Goal: Task Accomplishment & Management: Complete application form

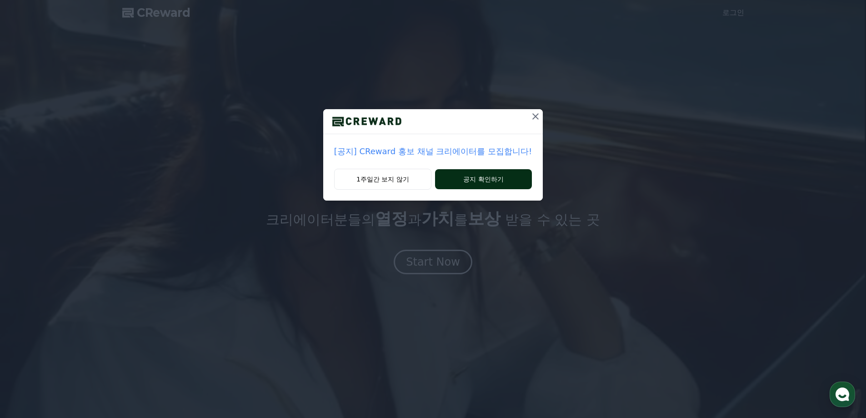
click at [499, 183] on button "공지 확인하기" at bounding box center [483, 179] width 97 height 20
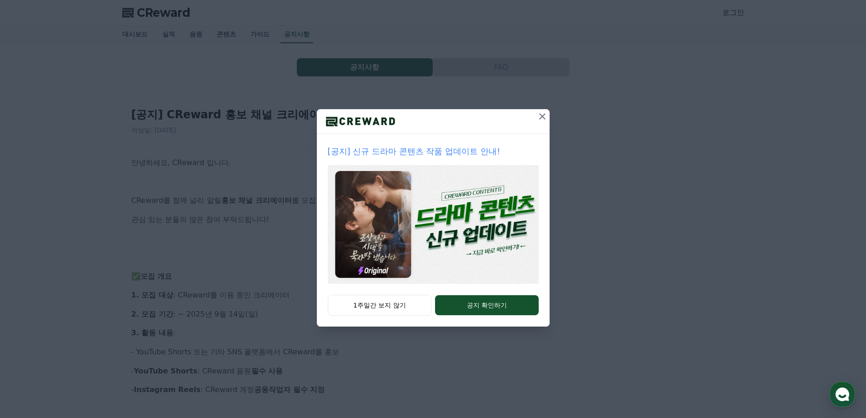
click at [542, 117] on icon at bounding box center [542, 116] width 11 height 11
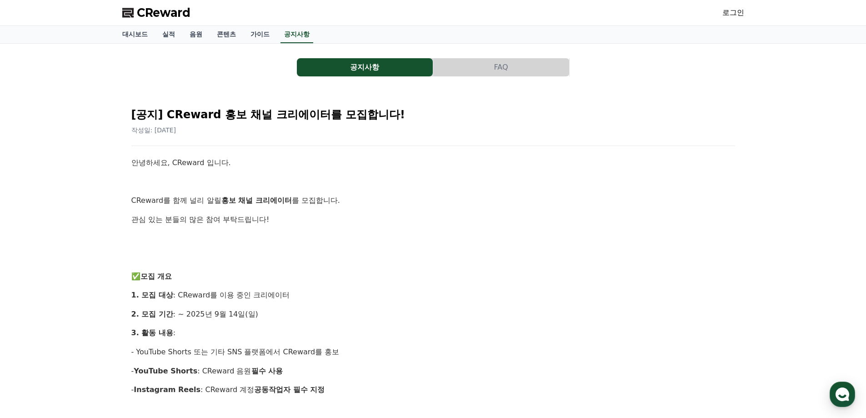
click at [342, 65] on button "공지사항" at bounding box center [365, 67] width 136 height 18
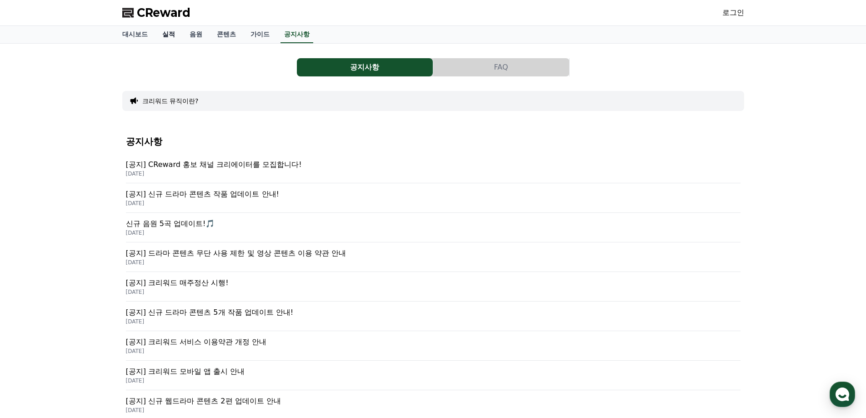
drag, startPoint x: 414, startPoint y: 3, endPoint x: 170, endPoint y: 33, distance: 245.5
click at [172, 30] on link "실적" at bounding box center [168, 34] width 27 height 17
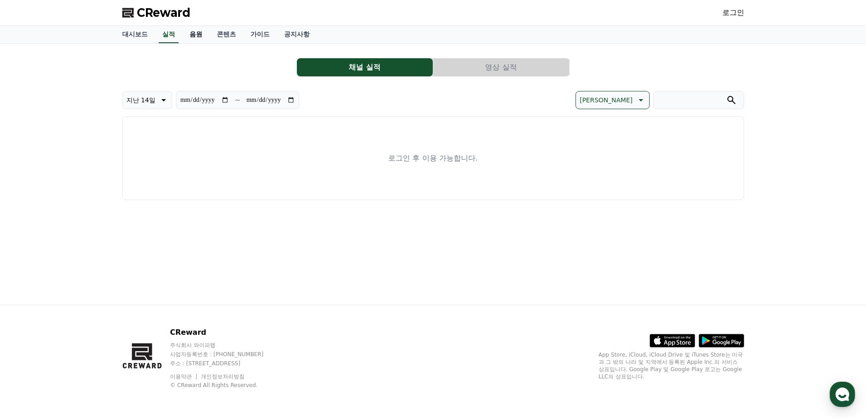
click at [207, 31] on link "음원" at bounding box center [195, 34] width 27 height 17
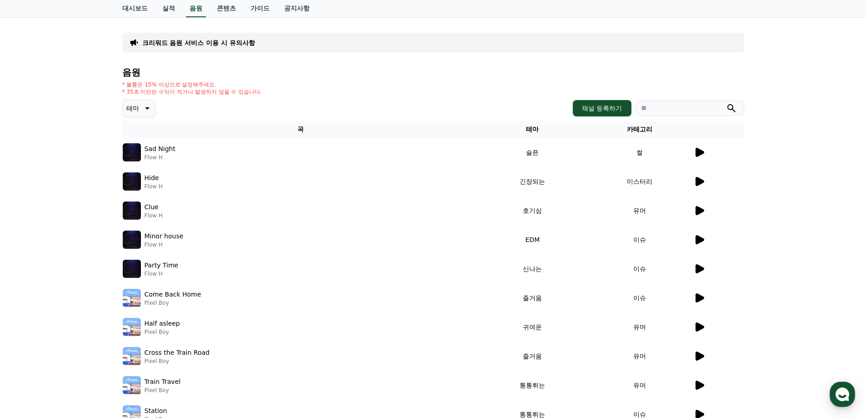
scroll to position [45, 0]
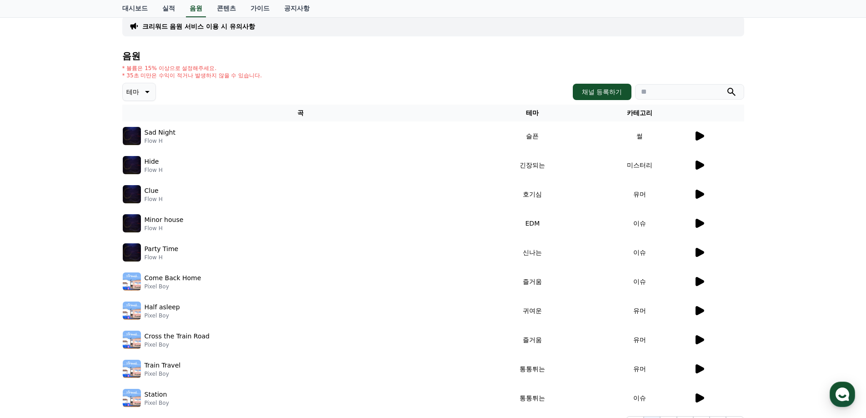
click at [148, 97] on button "테마" at bounding box center [139, 92] width 34 height 18
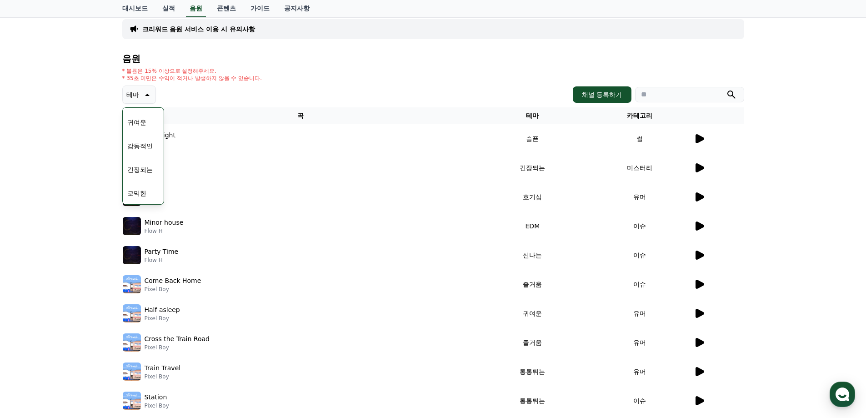
scroll to position [42, 0]
click at [47, 163] on div "크리워드 음원 서비스 이용 시 유의사항 음원 * 볼륨은 15% 이상으로 설정해주세요. * 35초 미만은 수익이 적거나 발생하지 않을 수 있습니…" at bounding box center [433, 221] width 866 height 440
click at [145, 98] on icon at bounding box center [146, 95] width 11 height 11
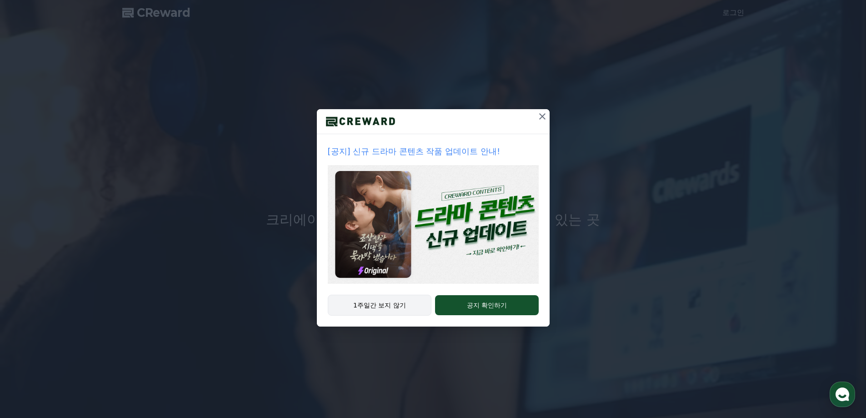
click at [402, 298] on button "1주일간 보지 않기" at bounding box center [380, 305] width 104 height 21
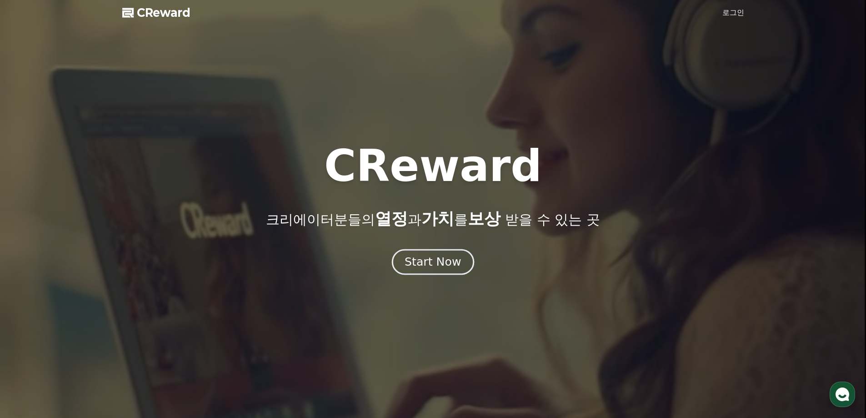
click at [440, 256] on div "Start Now" at bounding box center [433, 261] width 56 height 15
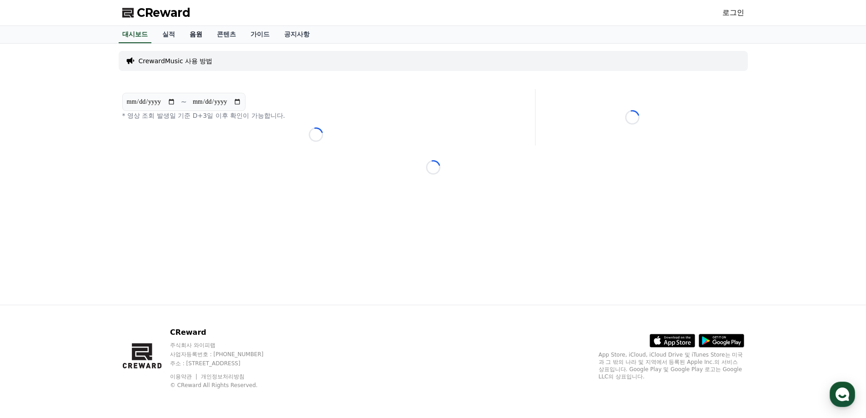
click at [190, 35] on link "음원" at bounding box center [195, 34] width 27 height 17
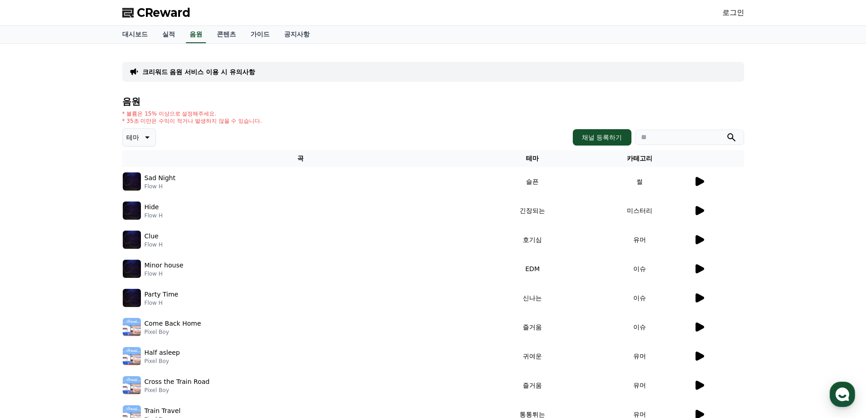
click at [143, 134] on icon at bounding box center [146, 137] width 11 height 11
click at [145, 195] on button "감동적인" at bounding box center [140, 200] width 33 height 20
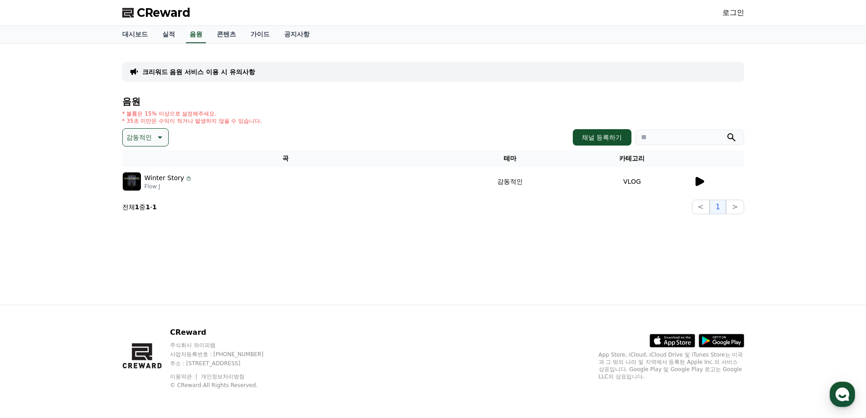
click at [148, 136] on p "감동적인" at bounding box center [138, 137] width 25 height 13
click at [142, 180] on button "환상적인" at bounding box center [140, 185] width 33 height 20
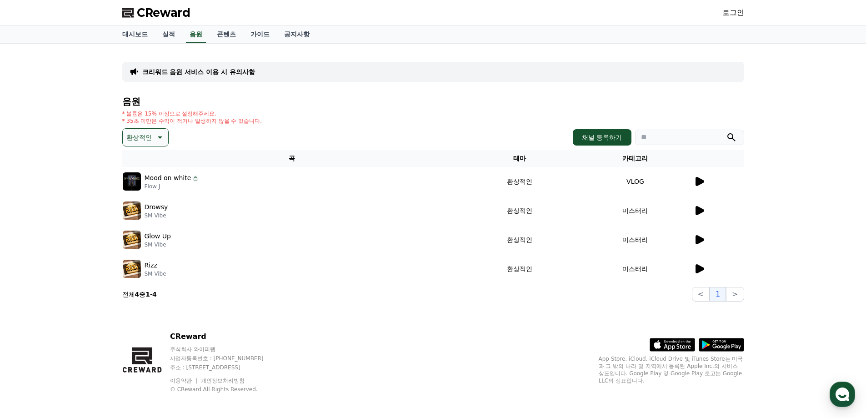
click at [153, 129] on button "환상적인" at bounding box center [145, 137] width 46 height 18
click at [146, 225] on button "어두운" at bounding box center [137, 232] width 26 height 20
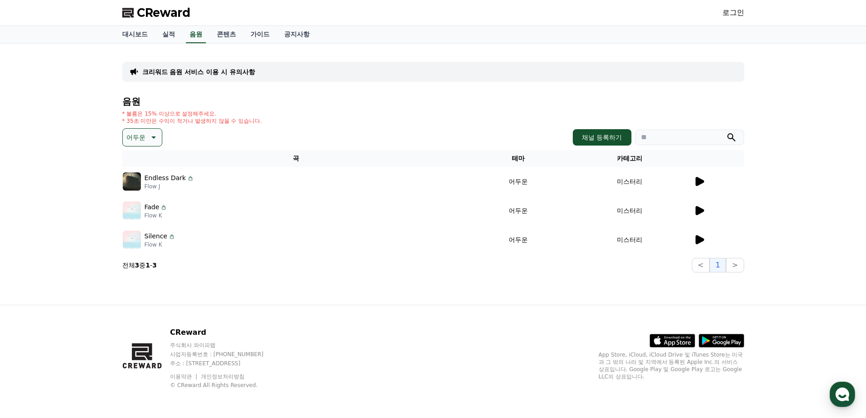
click at [154, 129] on button "어두운" at bounding box center [142, 137] width 40 height 18
click at [149, 229] on button "드라마틱" at bounding box center [140, 238] width 33 height 20
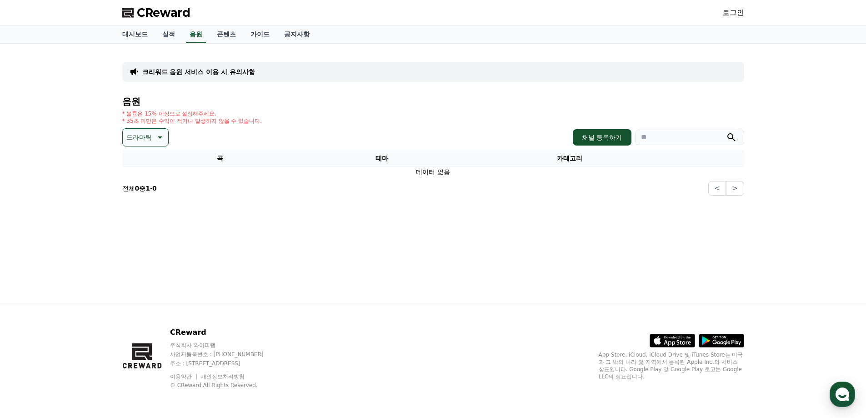
click at [161, 135] on icon at bounding box center [159, 137] width 11 height 11
click at [152, 234] on div "전체 환상적인 호기심 어두운 밝은 통통튀는 신나는 반전 웅장한 드라마틱 즐거움 분위기있는 EDM 그루브 슬픈 잔잔한 귀여운 감동적인 긴장되는 …" at bounding box center [146, 22] width 44 height 469
click at [140, 240] on button "코믹한" at bounding box center [137, 247] width 26 height 20
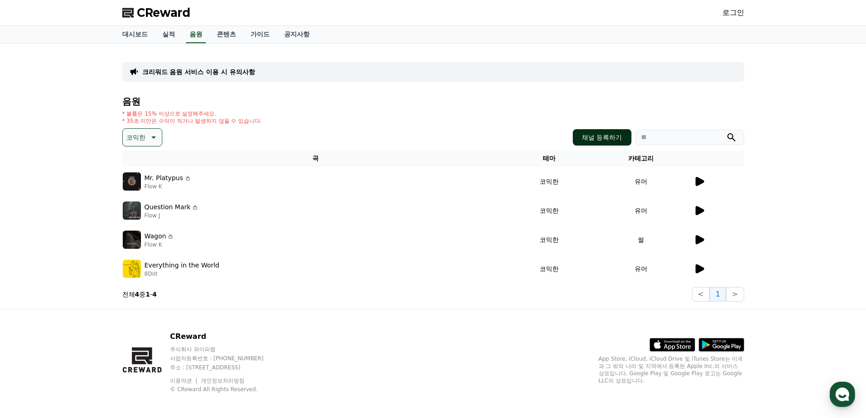
click at [614, 138] on button "채널 등록하기" at bounding box center [602, 137] width 58 height 16
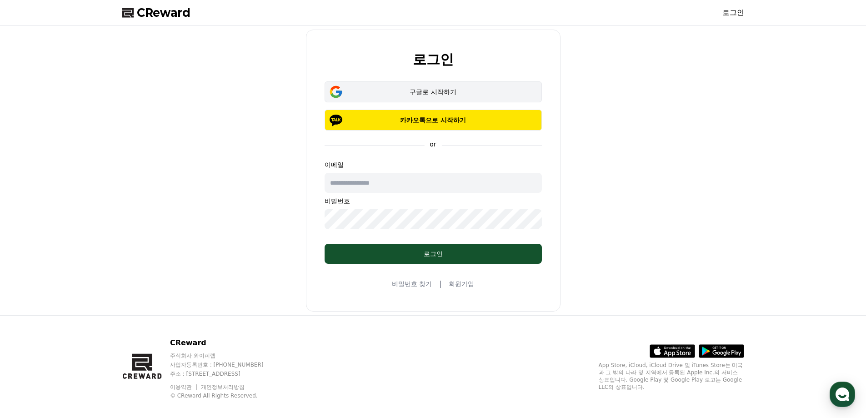
click at [438, 85] on button "구글로 시작하기" at bounding box center [433, 91] width 217 height 21
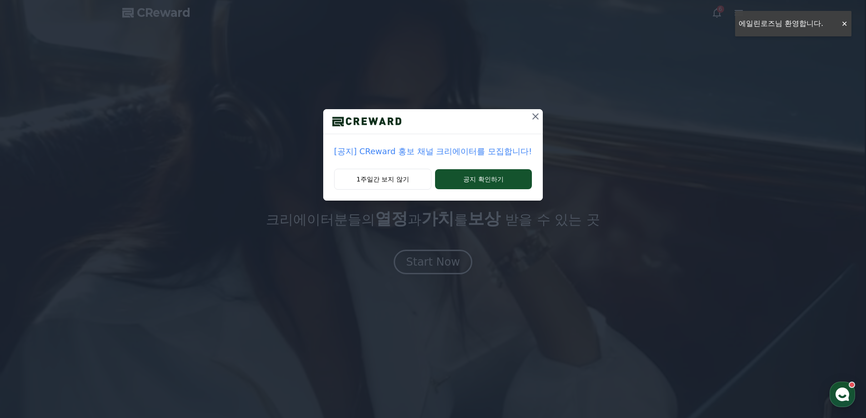
click at [535, 114] on icon at bounding box center [535, 116] width 11 height 11
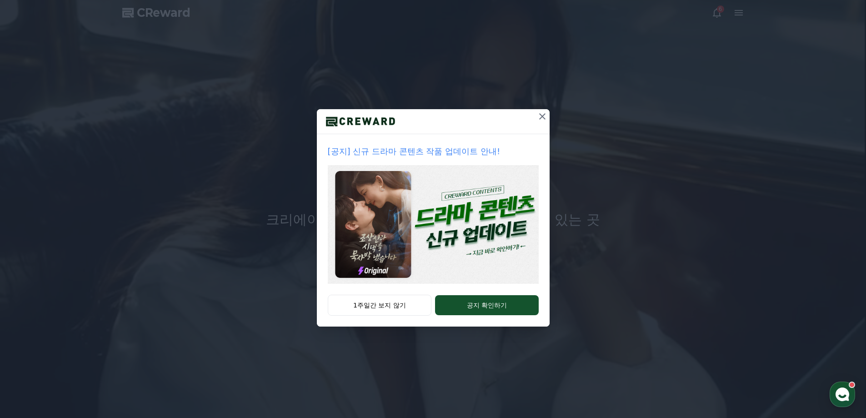
click at [542, 115] on icon at bounding box center [542, 116] width 11 height 11
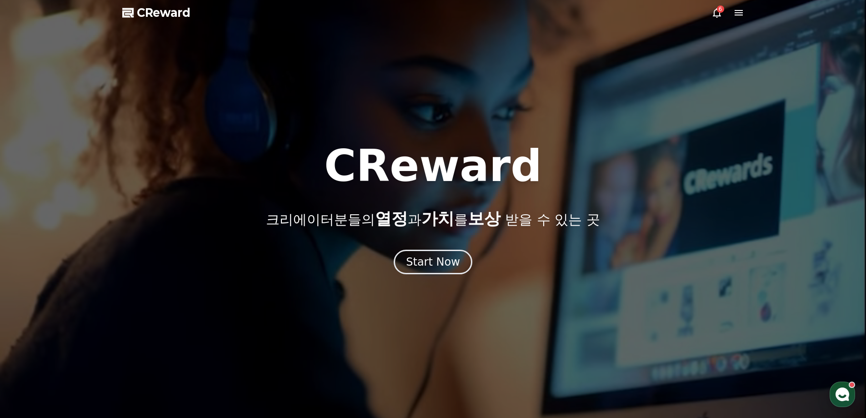
click at [716, 18] on div at bounding box center [433, 209] width 866 height 418
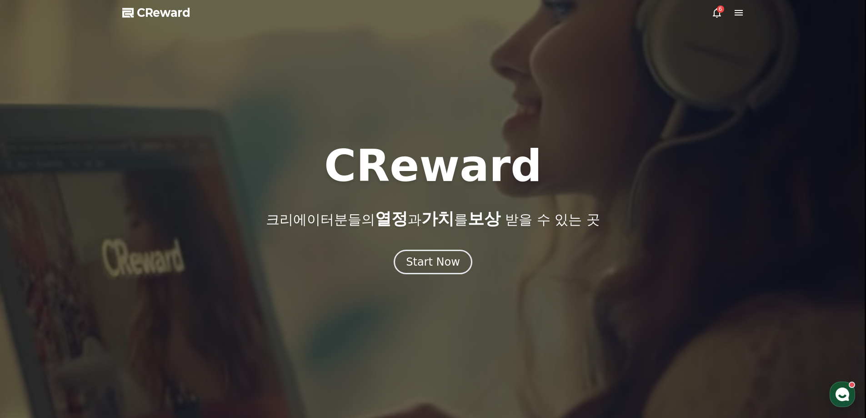
click at [719, 10] on div "6" at bounding box center [720, 8] width 7 height 7
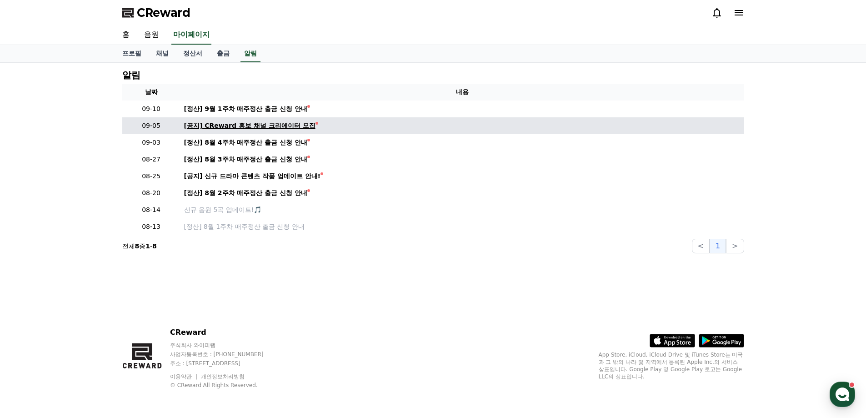
click at [299, 122] on div "[공지] CReward 홍보 채널 크리에이터 모집" at bounding box center [249, 126] width 131 height 10
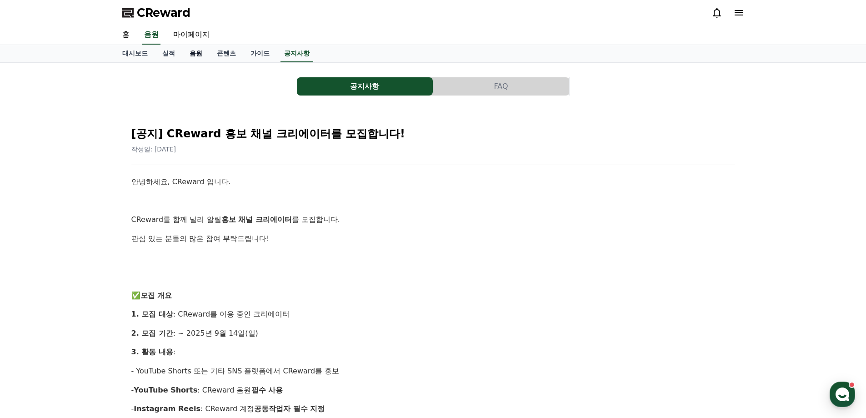
click at [205, 55] on link "음원" at bounding box center [195, 53] width 27 height 17
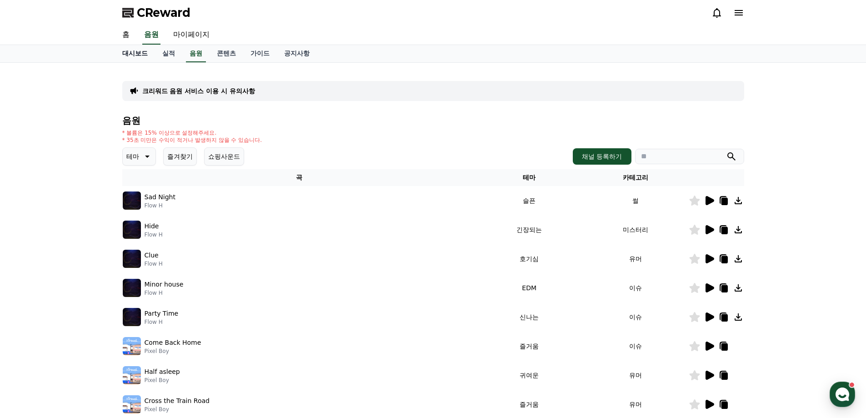
click at [132, 54] on link "대시보드" at bounding box center [135, 53] width 40 height 17
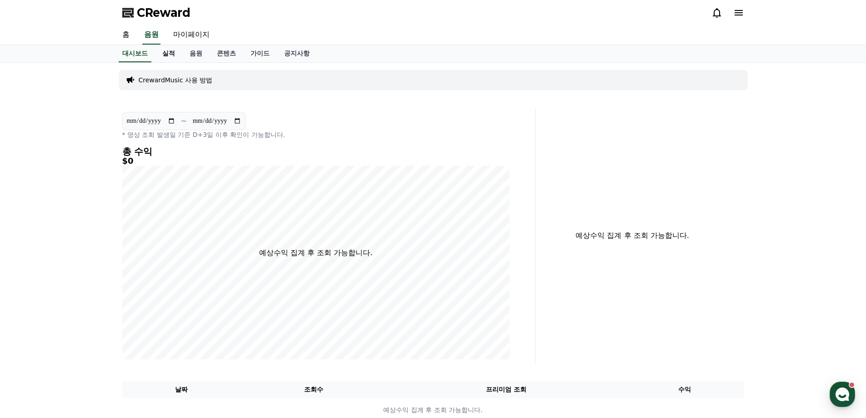
click at [165, 54] on link "실적" at bounding box center [168, 53] width 27 height 17
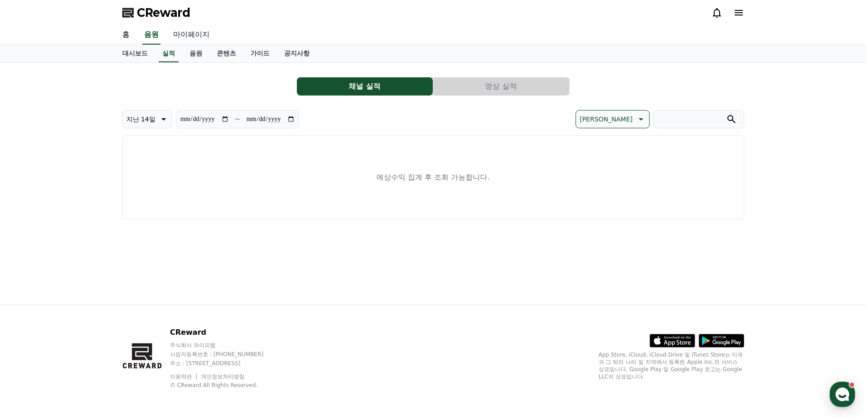
click at [199, 37] on link "마이페이지" at bounding box center [191, 34] width 51 height 19
select select "**********"
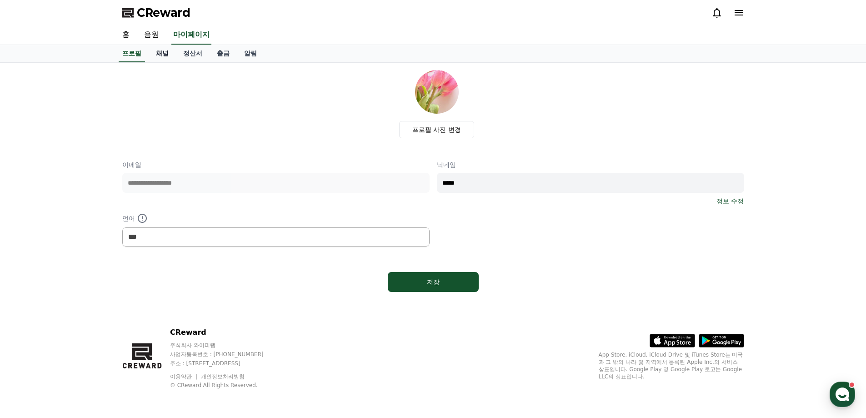
click at [156, 50] on link "채널" at bounding box center [162, 53] width 27 height 17
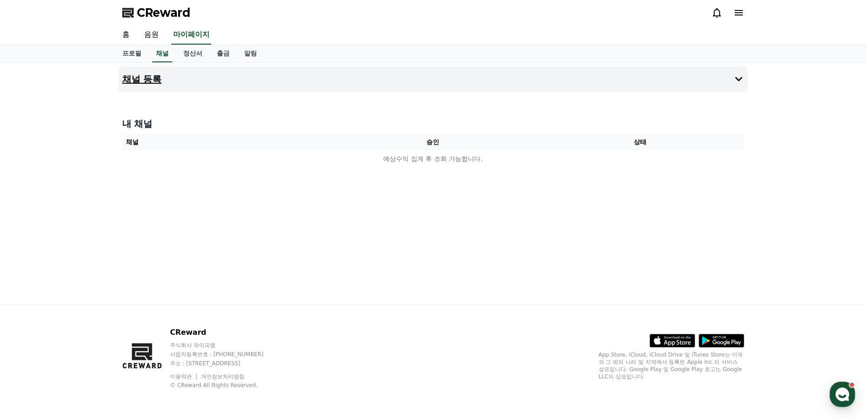
click at [699, 85] on button "채널 등록" at bounding box center [433, 78] width 629 height 25
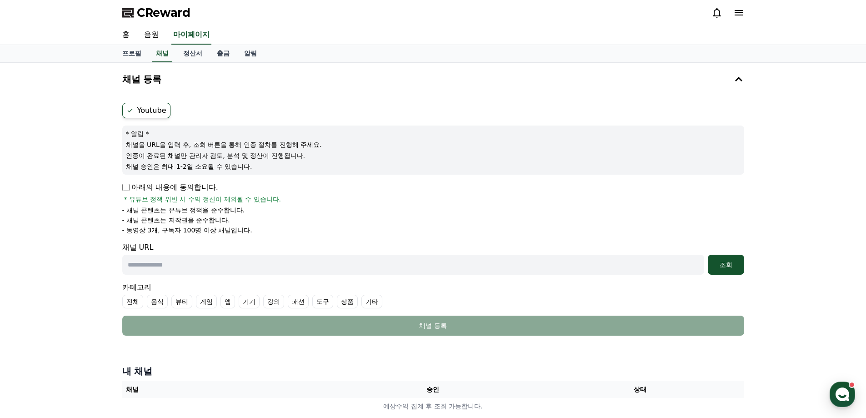
click at [206, 237] on form "Youtube * 알림 * 채널을 URL을 입력 후, 조회 버튼을 통해 인증 절차를 진행해 주세요. 인증이 완료된 채널만 관리자 검토, 분석 …" at bounding box center [433, 219] width 622 height 233
click at [226, 266] on input "text" at bounding box center [413, 265] width 582 height 20
paste input "**********"
type input "**********"
click at [340, 228] on li "- 동영상 3개, 구독자 100명 이상 채널입니다." at bounding box center [433, 229] width 622 height 9
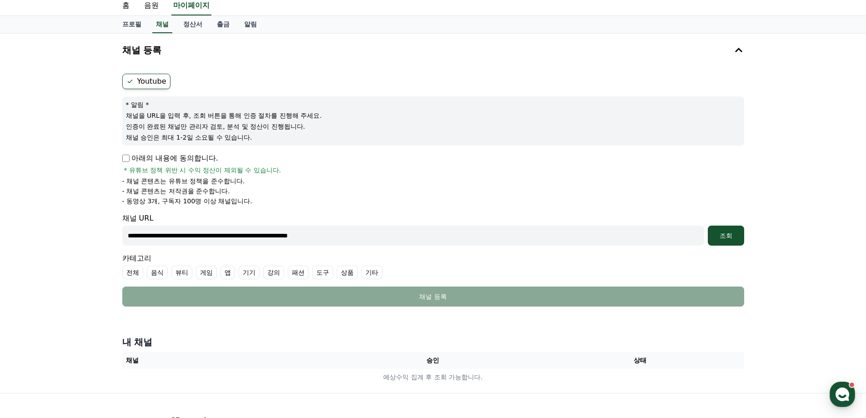
scroll to position [45, 0]
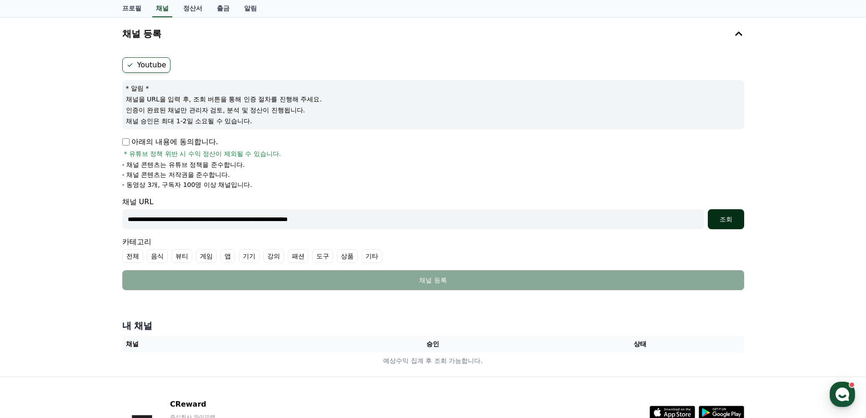
click at [737, 220] on div "조회" at bounding box center [725, 219] width 29 height 9
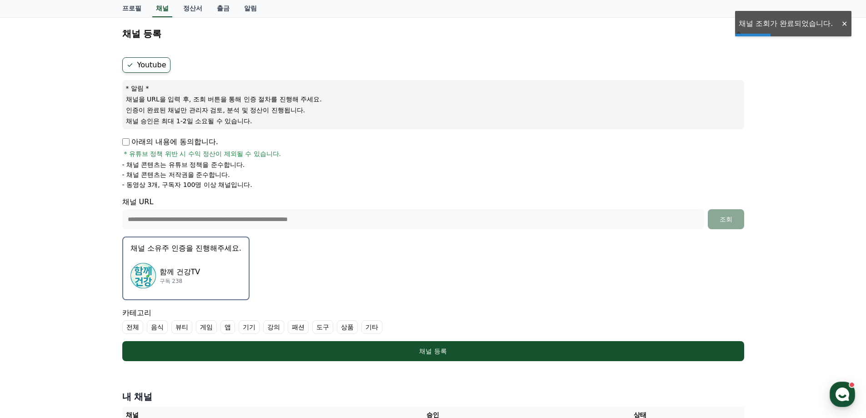
click at [206, 262] on div "함께 건강TV 구독 238" at bounding box center [185, 275] width 111 height 36
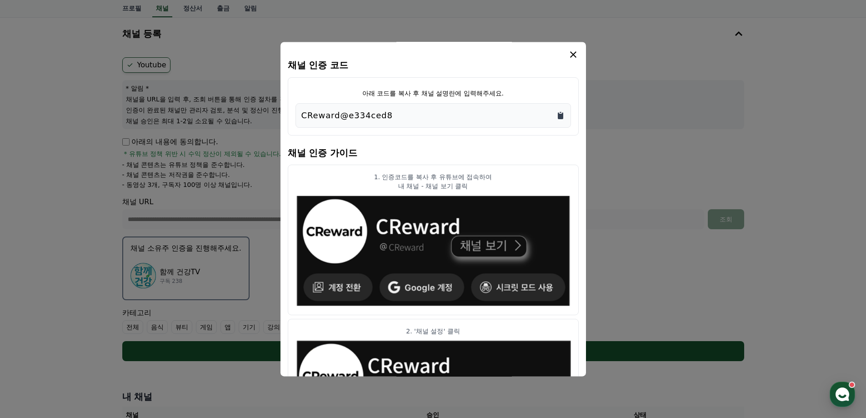
click at [557, 111] on icon "Copy to clipboard" at bounding box center [560, 115] width 9 height 9
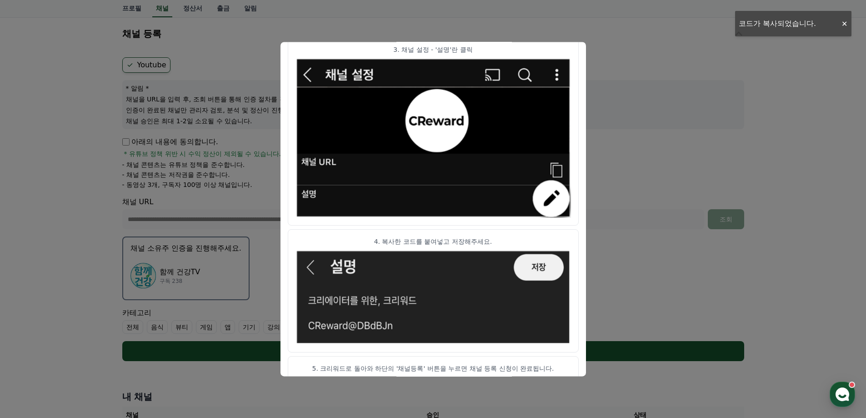
scroll to position [451, 0]
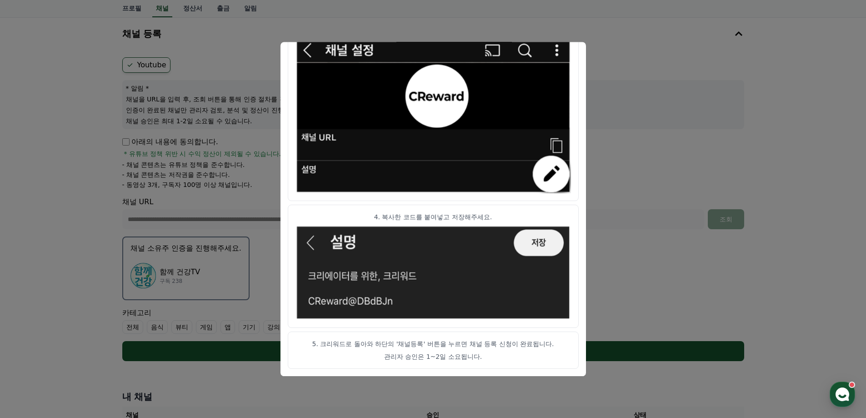
click at [663, 264] on button "close modal" at bounding box center [433, 209] width 866 height 418
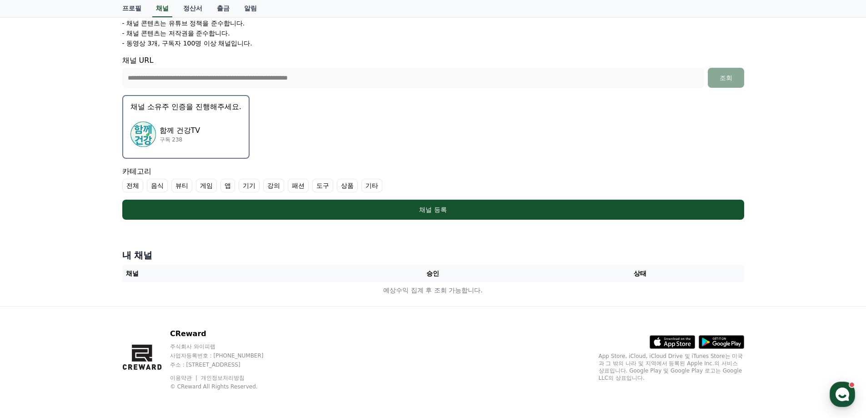
scroll to position [188, 0]
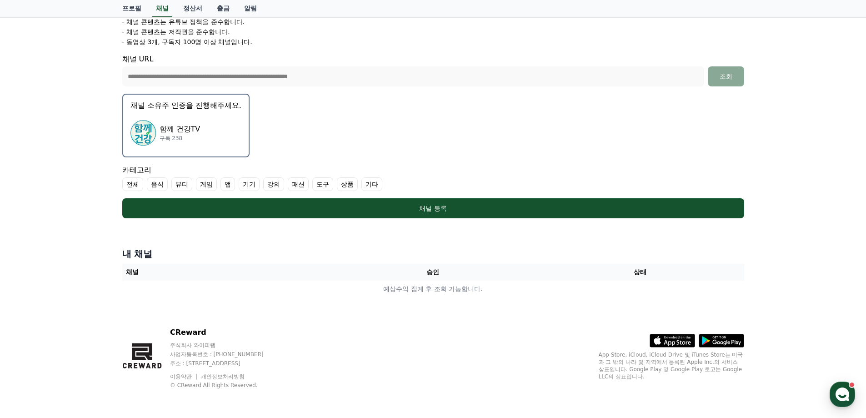
click at [373, 183] on label "기타" at bounding box center [371, 184] width 21 height 14
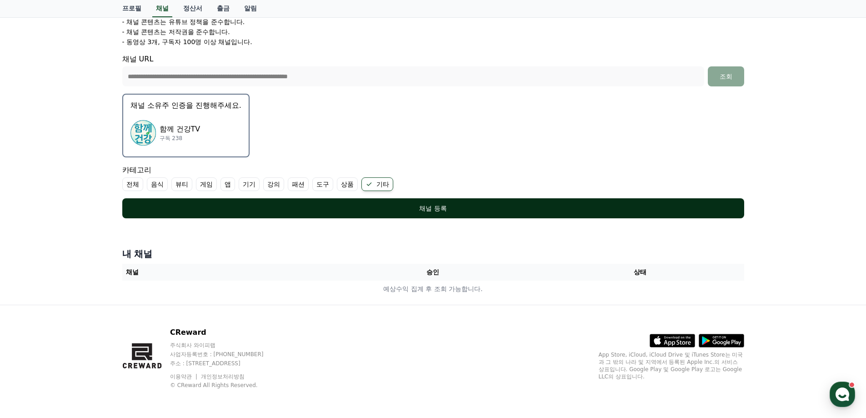
click at [346, 211] on div "채널 등록" at bounding box center [433, 208] width 586 height 9
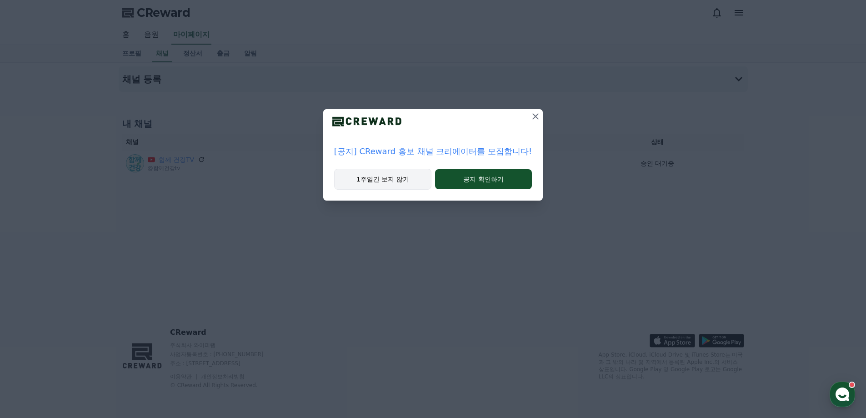
click at [381, 174] on button "1주일간 보지 않기" at bounding box center [382, 179] width 97 height 21
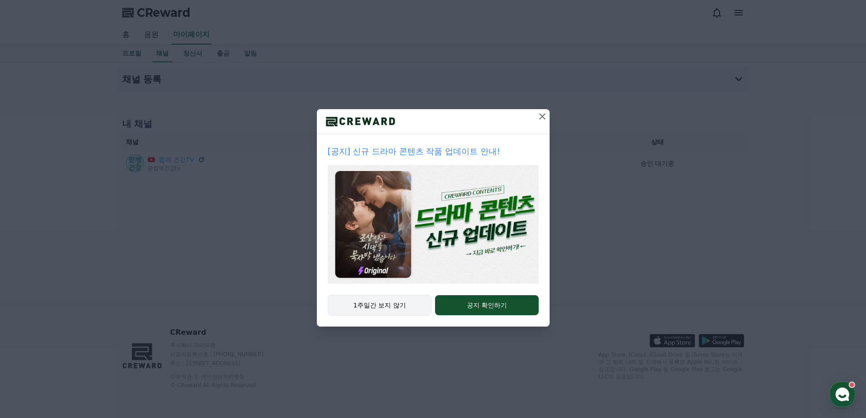
click at [407, 309] on button "1주일간 보지 않기" at bounding box center [380, 305] width 104 height 21
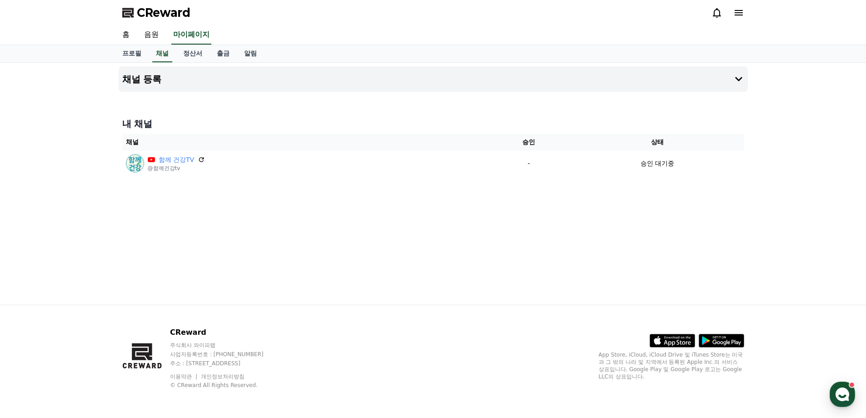
click at [142, 6] on span "CReward" at bounding box center [164, 12] width 54 height 15
